Goal: Task Accomplishment & Management: Use online tool/utility

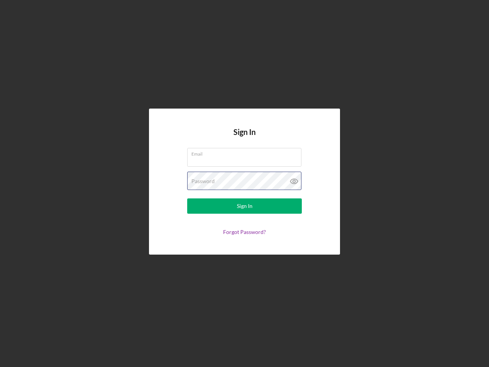
click at [245, 183] on div "Password" at bounding box center [244, 181] width 115 height 19
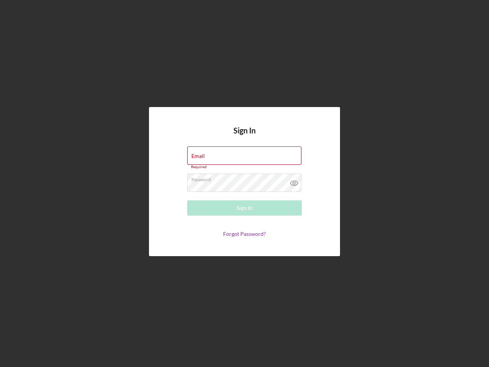
click at [294, 181] on icon at bounding box center [294, 182] width 19 height 19
